Goal: Transaction & Acquisition: Download file/media

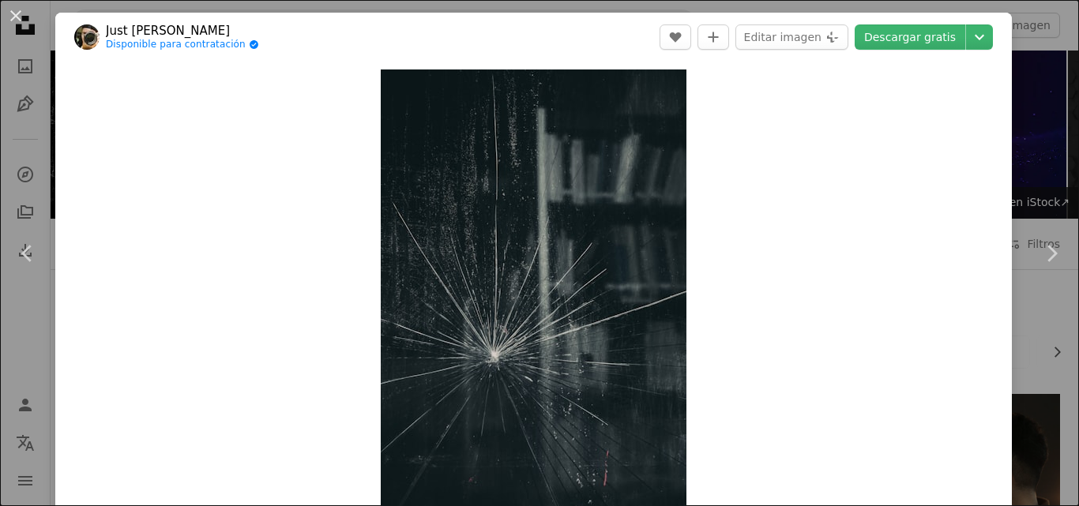
scroll to position [1769, 0]
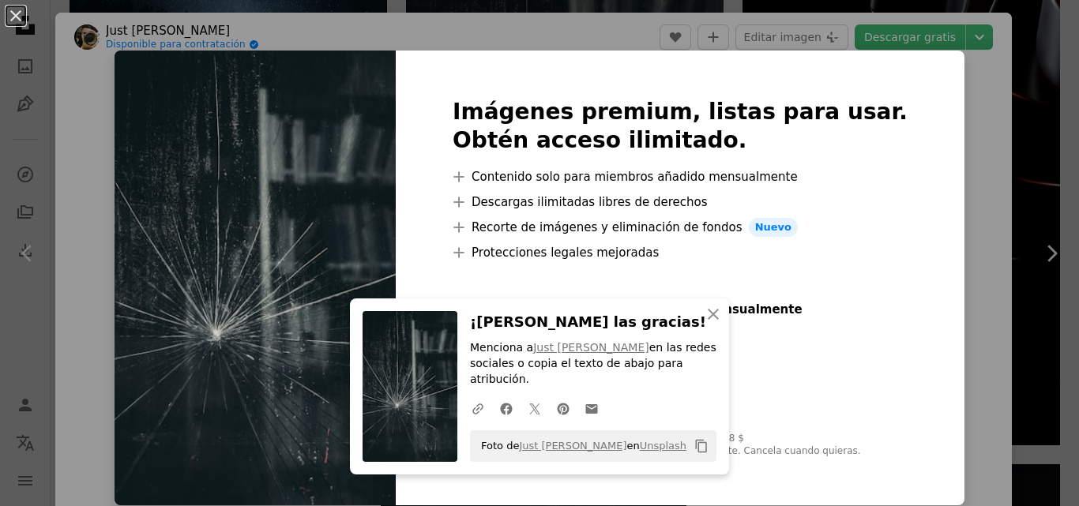
click at [622, 447] on div "Foto de Just [PERSON_NAME] en Unsplash Copy content" at bounding box center [593, 446] width 246 height 32
click at [704, 324] on icon "An X shape" at bounding box center [713, 314] width 19 height 19
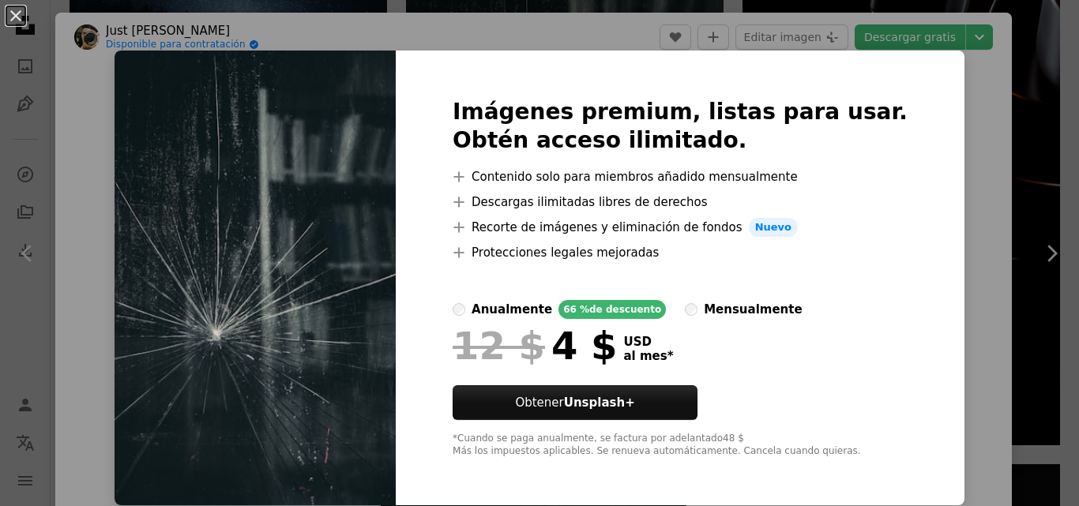
click at [965, 334] on div "An X shape Imágenes premium, listas para usar. Obtén acceso ilimitado. A plus s…" at bounding box center [539, 253] width 1079 height 506
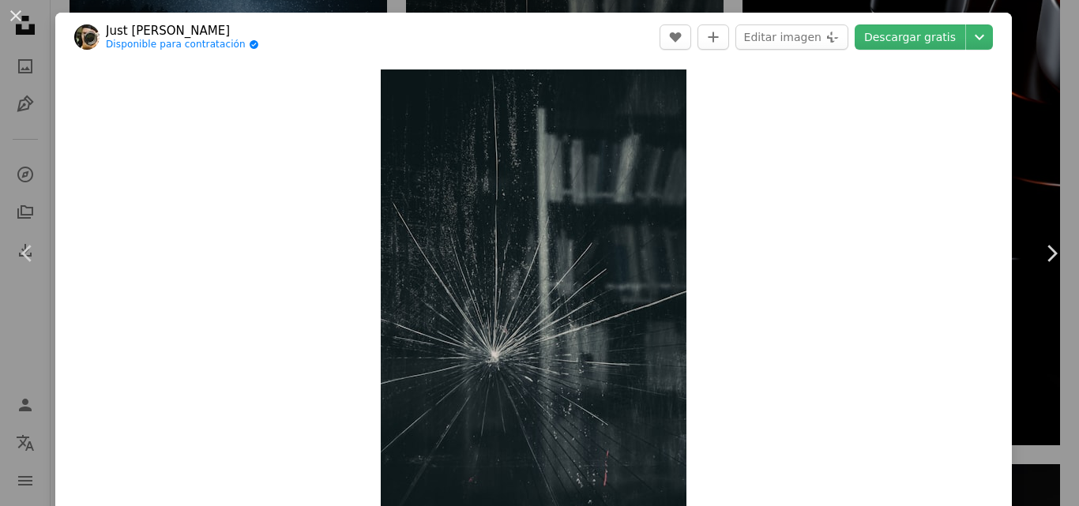
click at [965, 334] on div "Zoom in" at bounding box center [533, 299] width 956 height 475
drag, startPoint x: 965, startPoint y: 334, endPoint x: 985, endPoint y: 88, distance: 247.1
click at [985, 88] on div "Zoom in" at bounding box center [533, 299] width 956 height 475
click at [884, 27] on link "Descargar gratis" at bounding box center [909, 36] width 111 height 25
